Goal: Task Accomplishment & Management: Manage account settings

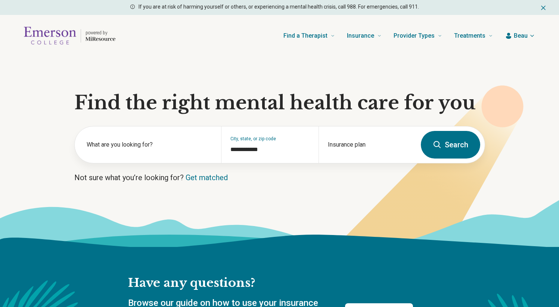
click at [524, 32] on span "Beau" at bounding box center [521, 35] width 14 height 9
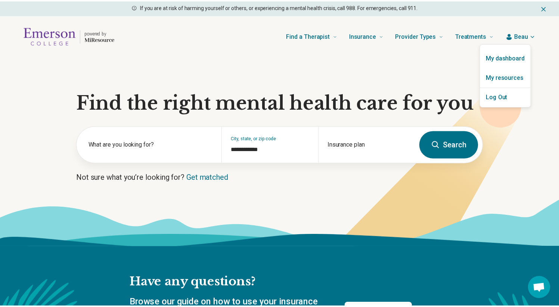
scroll to position [707, 0]
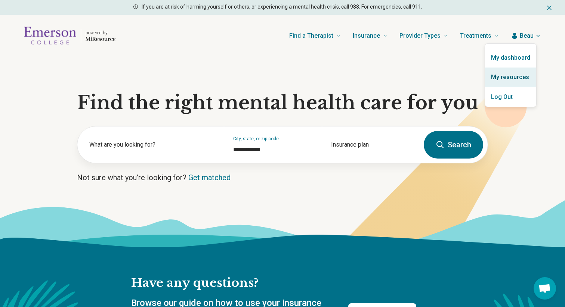
click at [516, 77] on link "My resources" at bounding box center [510, 77] width 51 height 19
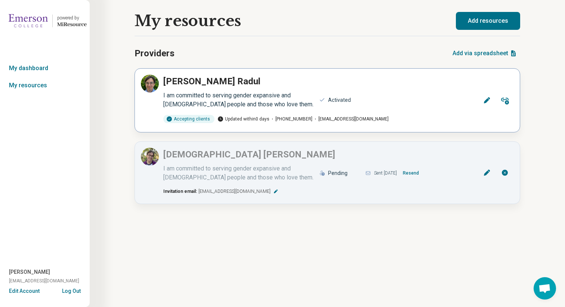
click at [263, 105] on div "I am committed to serving gender expansive and [DEMOGRAPHIC_DATA] people and th…" at bounding box center [238, 100] width 151 height 18
click at [483, 102] on icon at bounding box center [486, 100] width 7 height 7
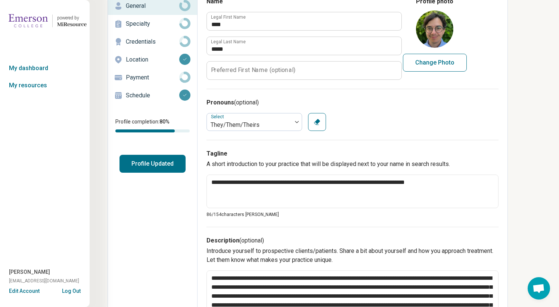
scroll to position [44, 0]
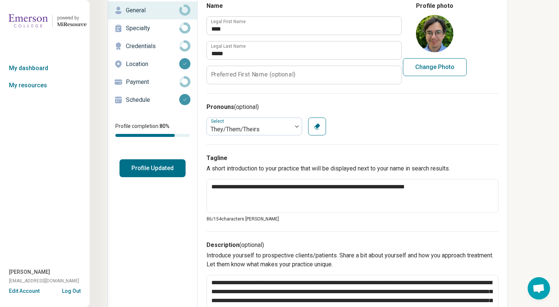
click at [165, 27] on p "Specialty" at bounding box center [152, 28] width 53 height 9
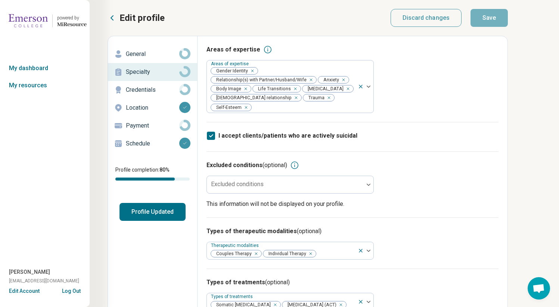
click at [154, 88] on p "Credentials" at bounding box center [152, 90] width 53 height 9
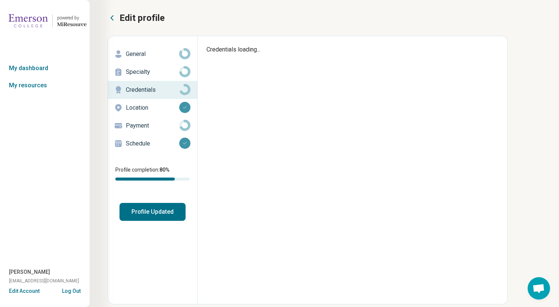
type textarea "*"
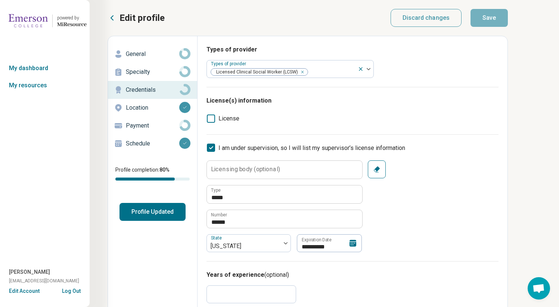
click at [152, 213] on button "Profile Updated" at bounding box center [153, 212] width 66 height 18
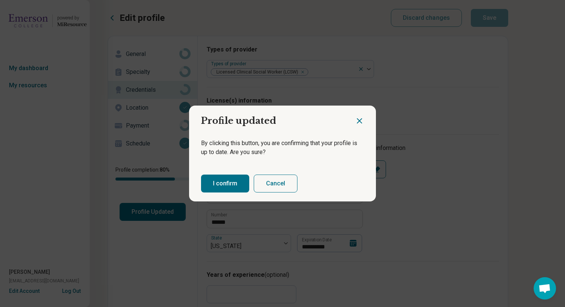
click at [230, 186] on button "I confirm" at bounding box center [225, 184] width 48 height 18
